Goal: Information Seeking & Learning: Learn about a topic

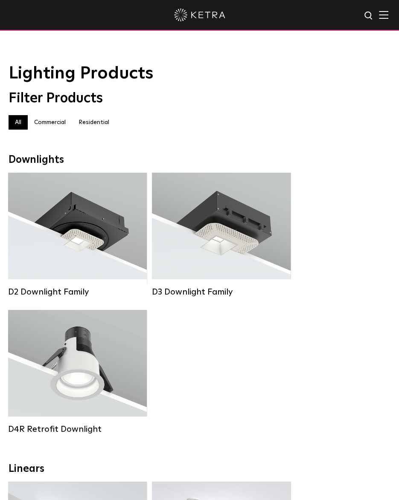
click at [99, 124] on label "Residential" at bounding box center [93, 122] width 43 height 14
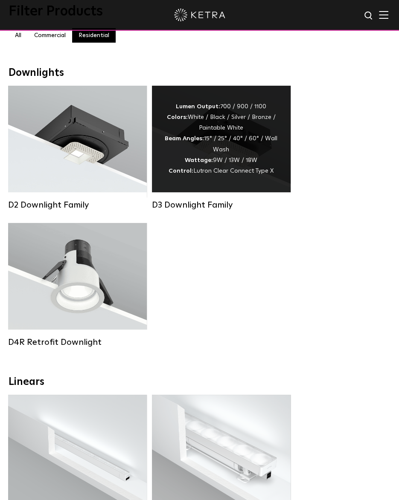
scroll to position [128, 0]
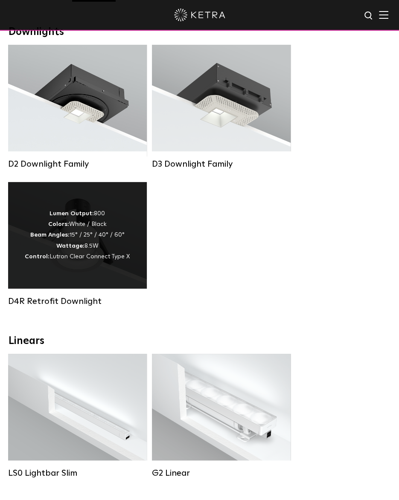
click at [85, 307] on div "D4R Retrofit Downlight" at bounding box center [77, 301] width 139 height 10
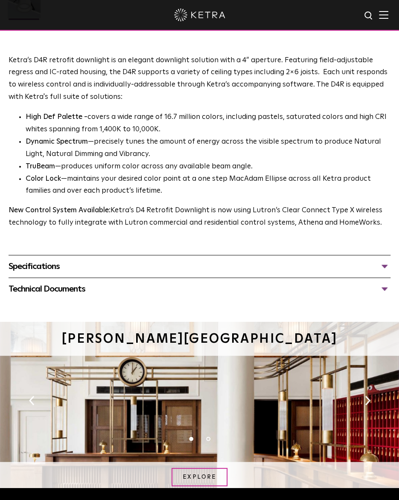
scroll to position [554, 0]
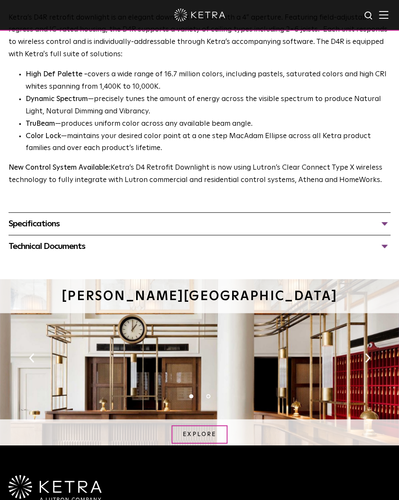
click at [384, 224] on div "Specifications" at bounding box center [200, 224] width 382 height 14
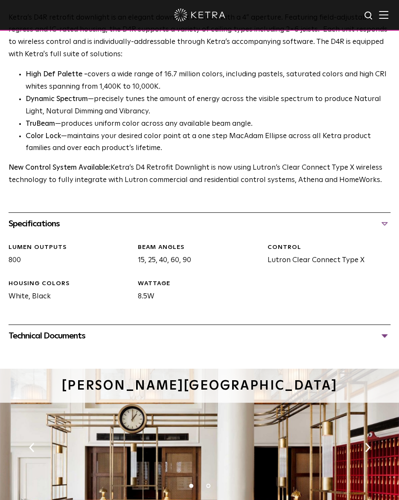
click at [388, 220] on div "Specifications" at bounding box center [200, 224] width 382 height 14
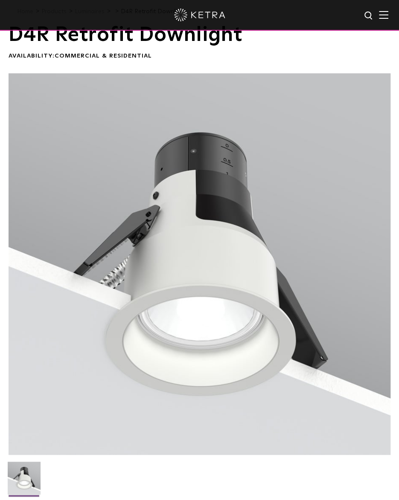
scroll to position [0, 0]
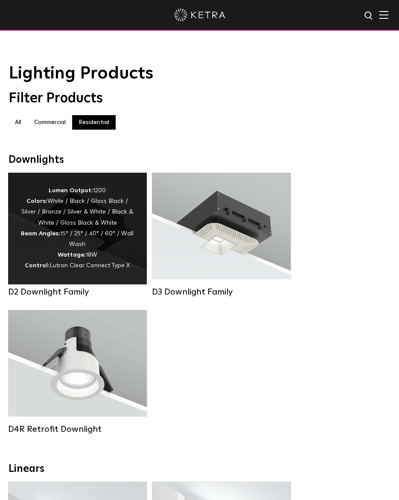
click at [104, 252] on div "Lumen Output: 1200 Colors: White / Black / Gloss Black / Silver / Bronze / Silv…" at bounding box center [77, 228] width 113 height 86
